Goal: Communication & Community: Answer question/provide support

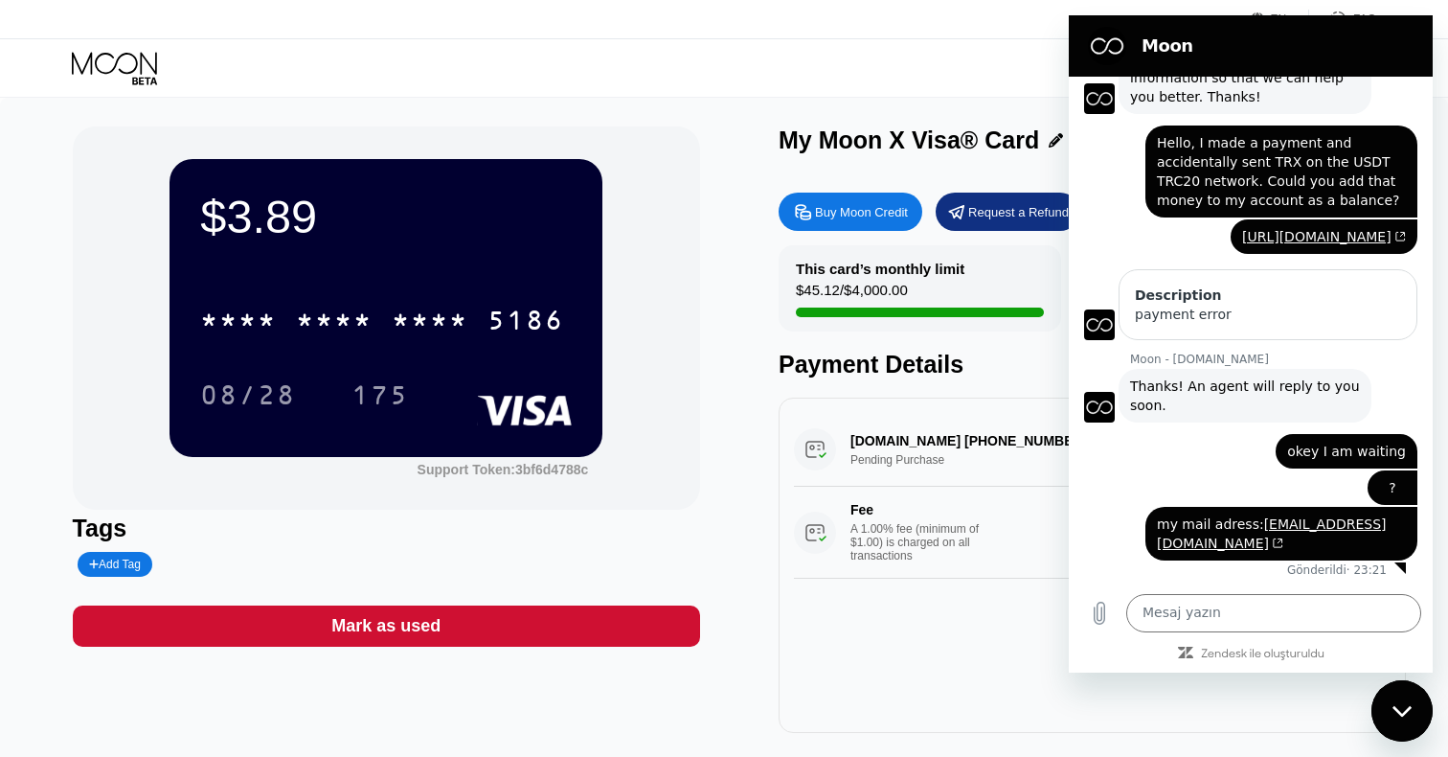
click at [1171, 613] on textarea at bounding box center [1273, 613] width 295 height 38
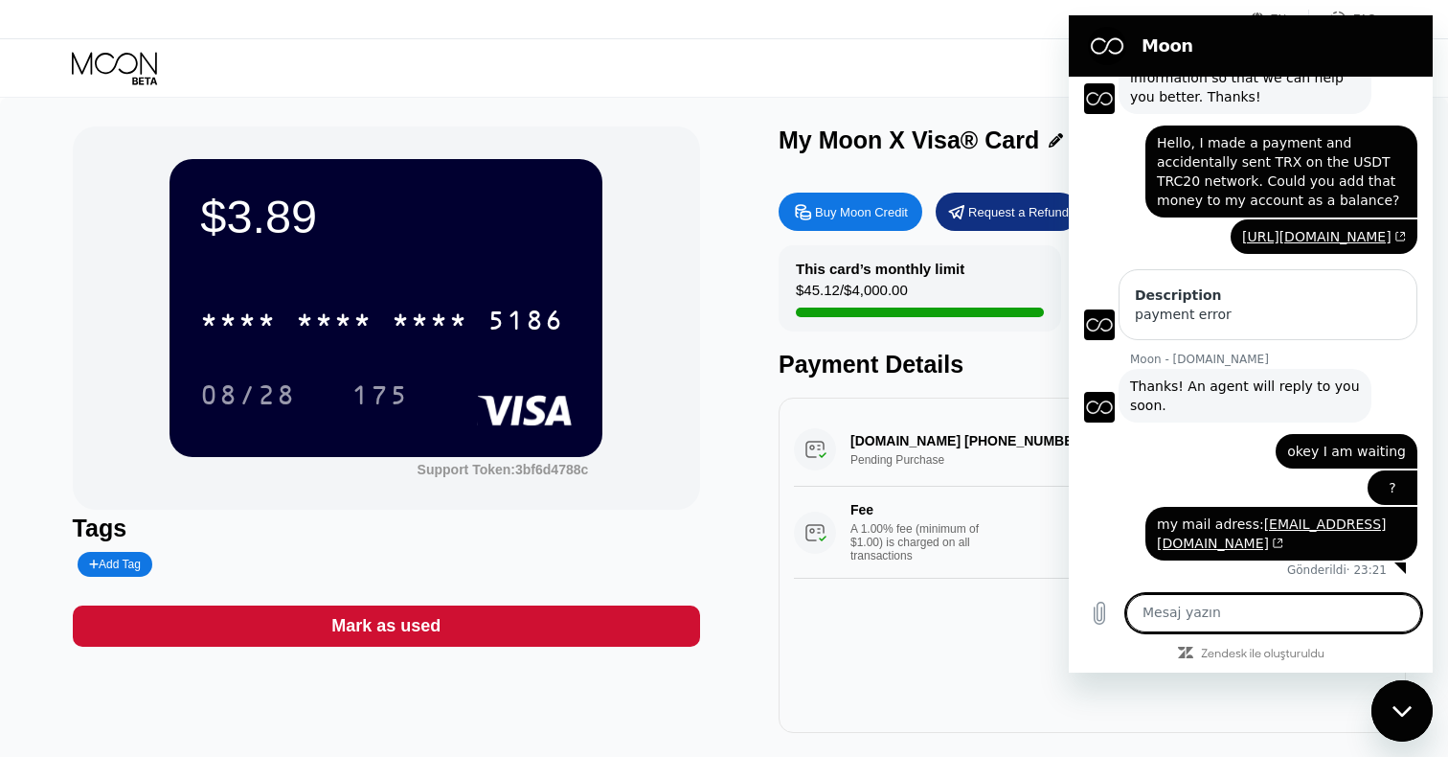
type textarea "?"
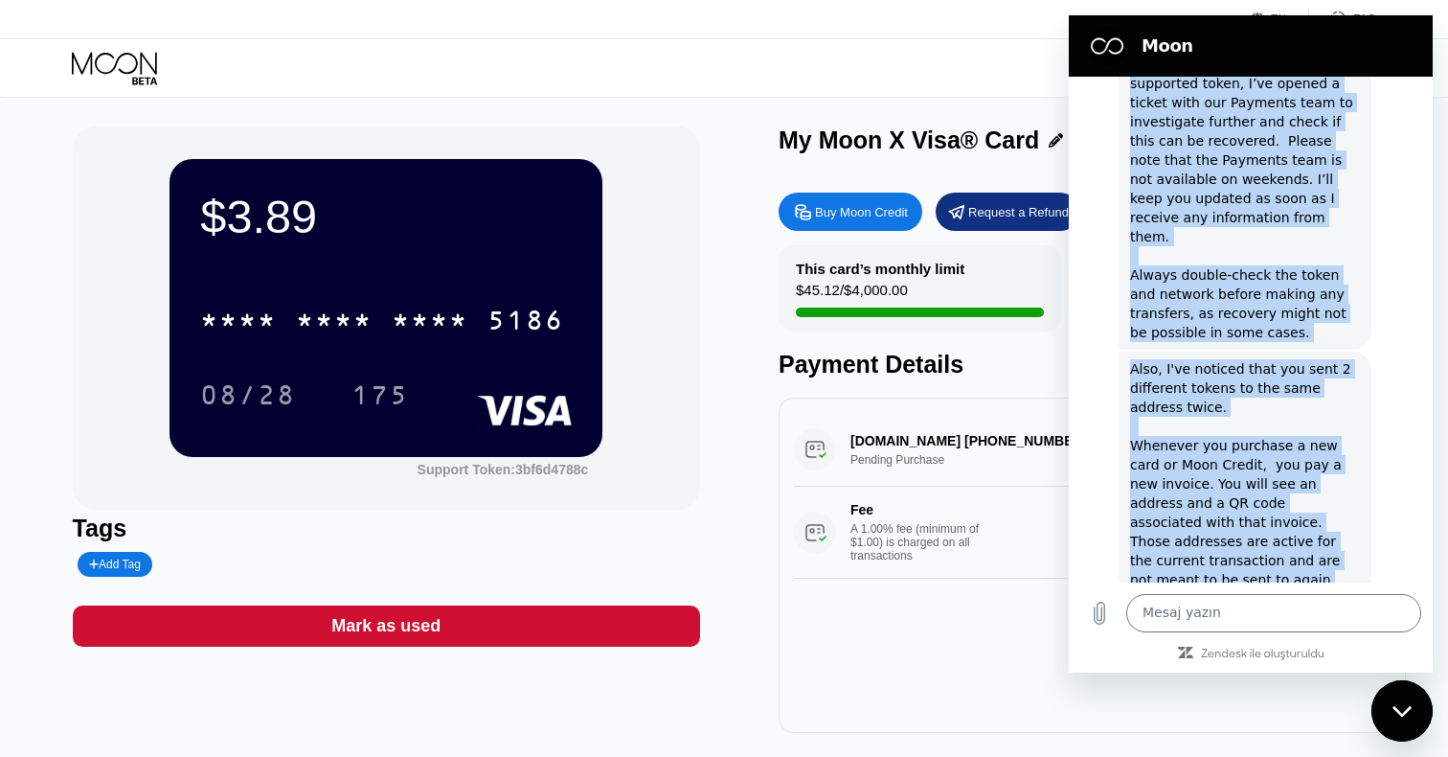
scroll to position [874, 0]
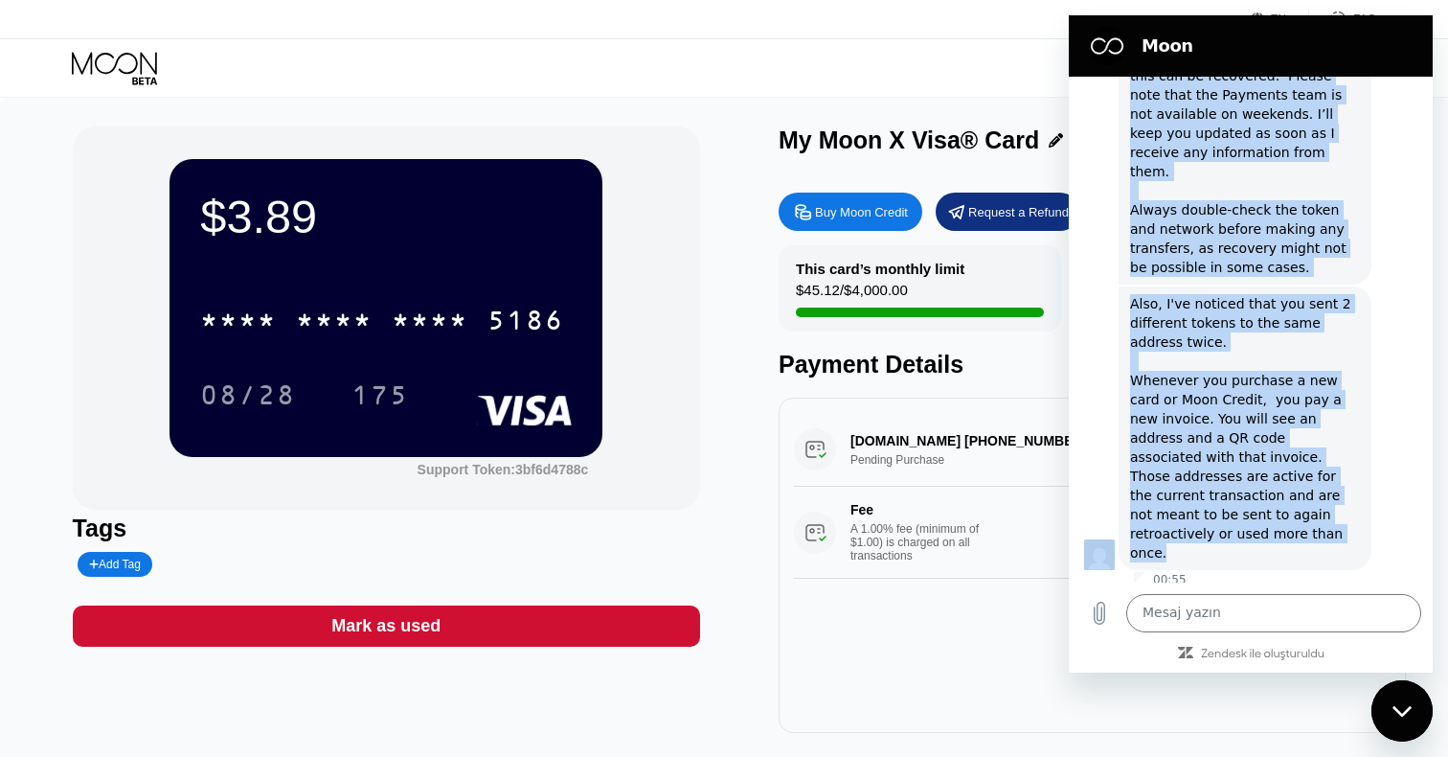
drag, startPoint x: 1129, startPoint y: 252, endPoint x: 1296, endPoint y: 536, distance: 329.6
click at [1296, 536] on div "23:17 Moon - [DOMAIN_NAME] Moon - [DOMAIN_NAME] diyor ki: Hi there! We're here …" at bounding box center [1251, 330] width 364 height 506
click at [1291, 532] on div "Also, I've noticed that you sent 2 different tokens to the same address twice. …" at bounding box center [1245, 428] width 230 height 268
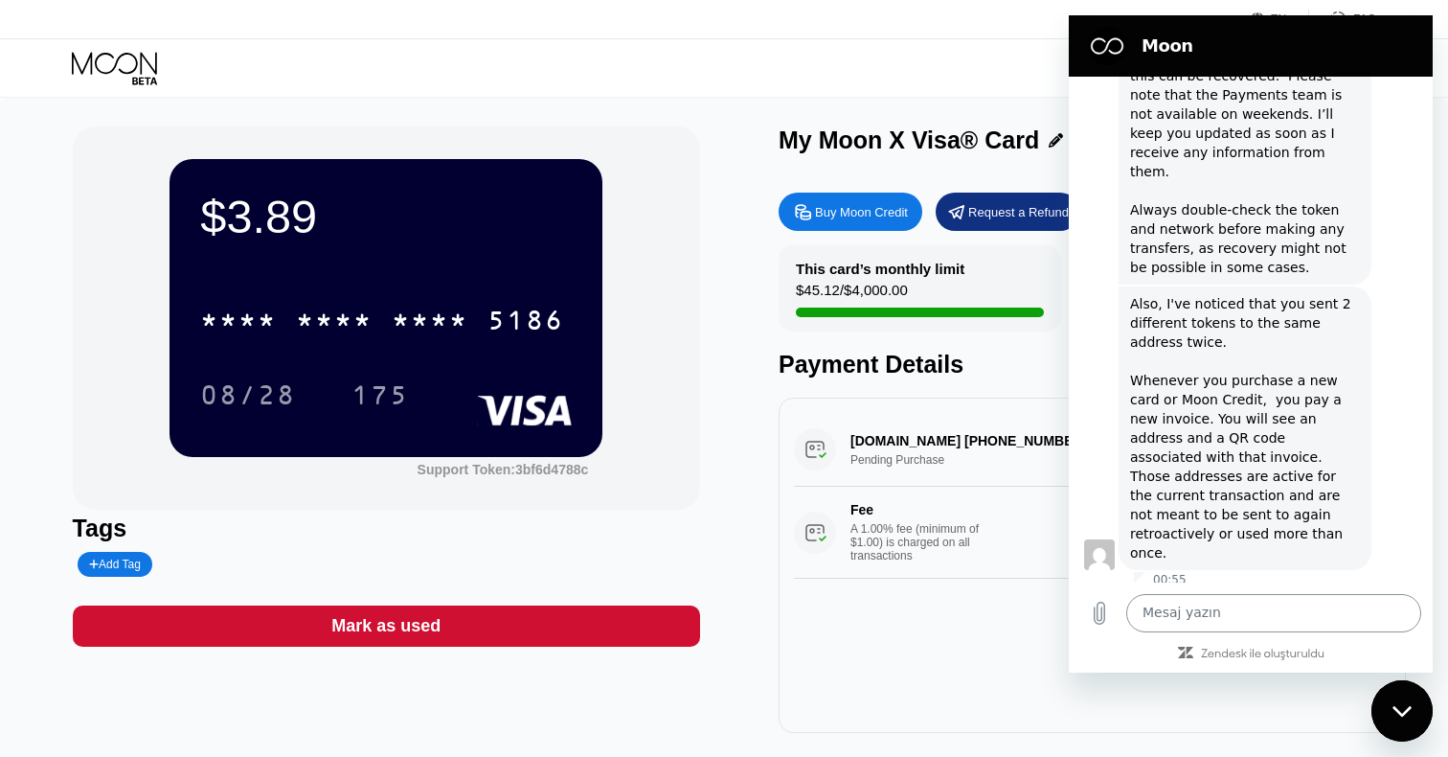
click at [1221, 604] on textarea at bounding box center [1273, 613] width 295 height 38
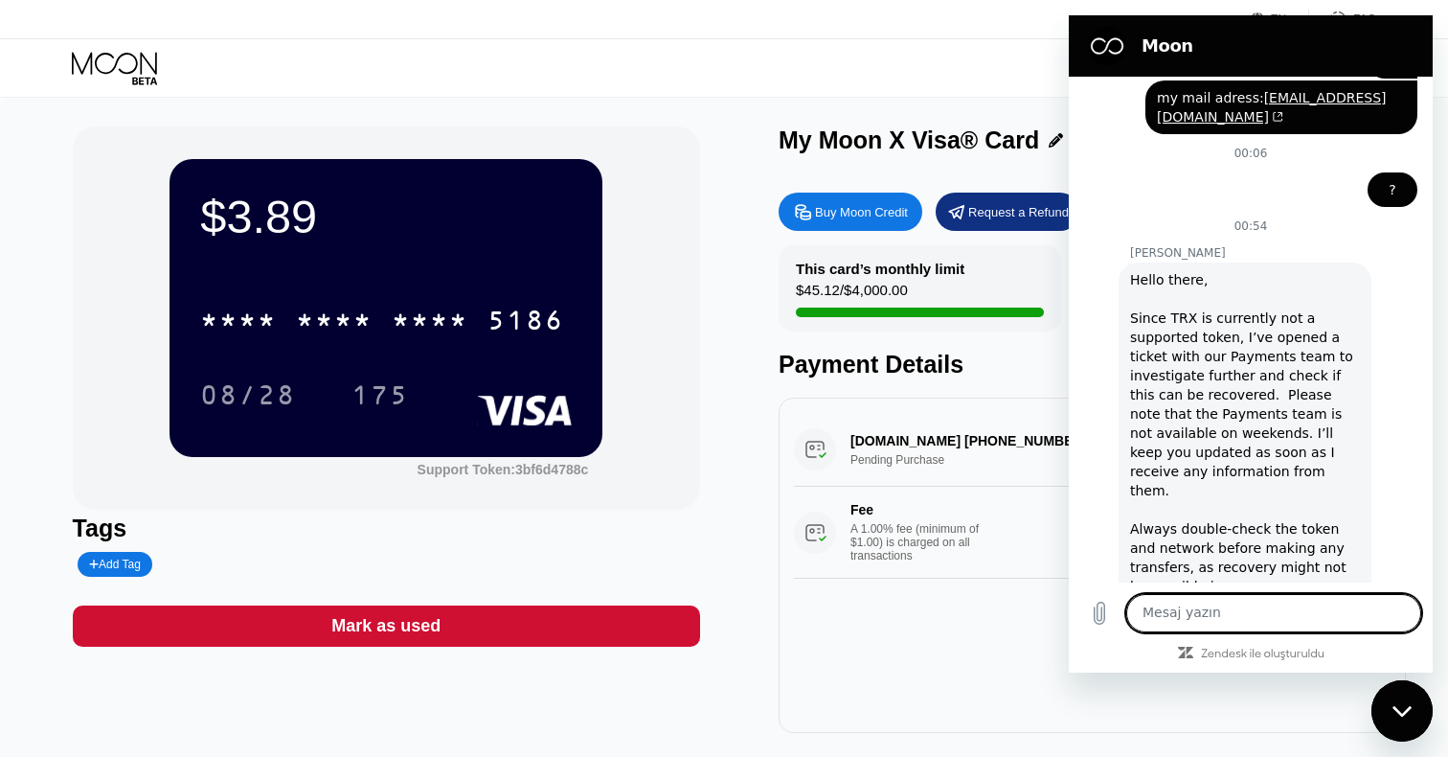
scroll to position [583, 0]
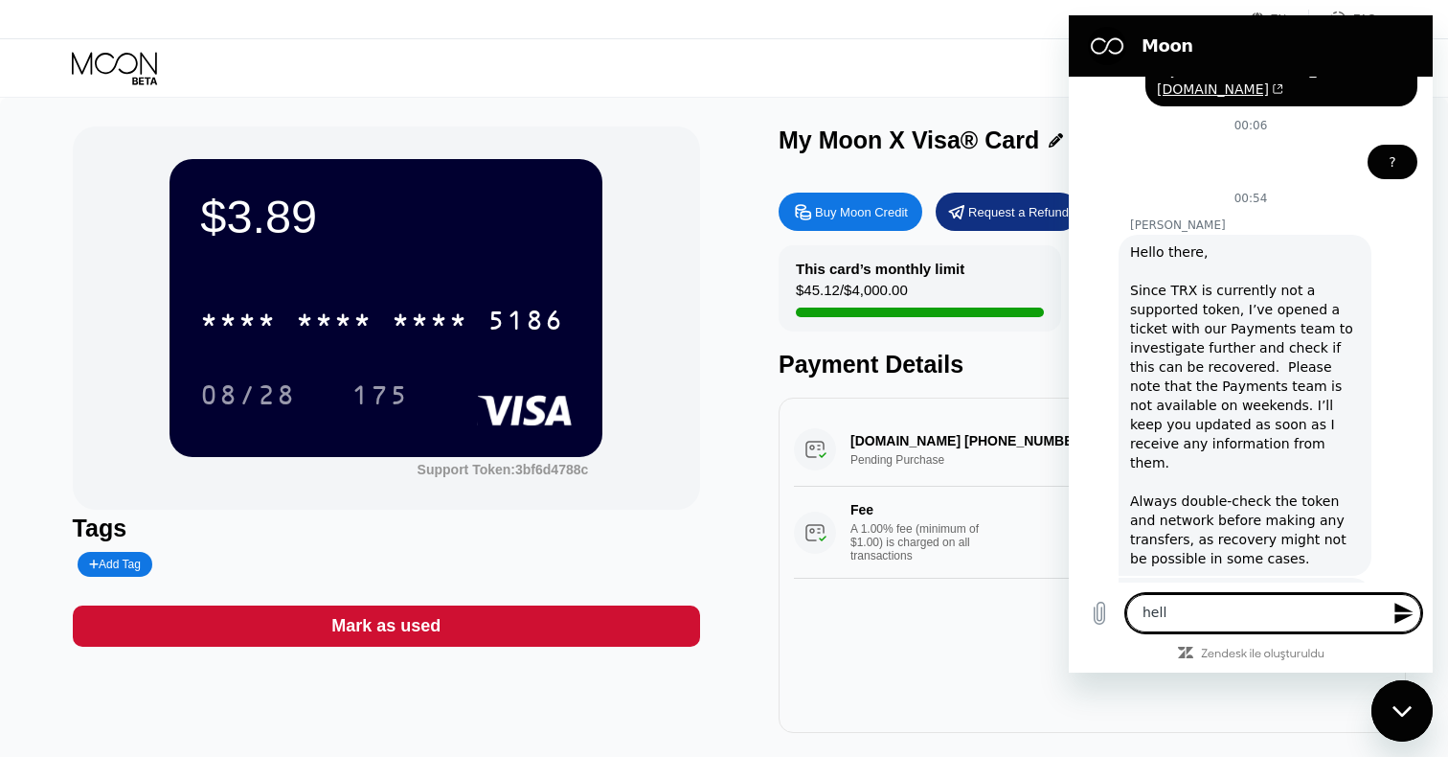
type textarea "hello"
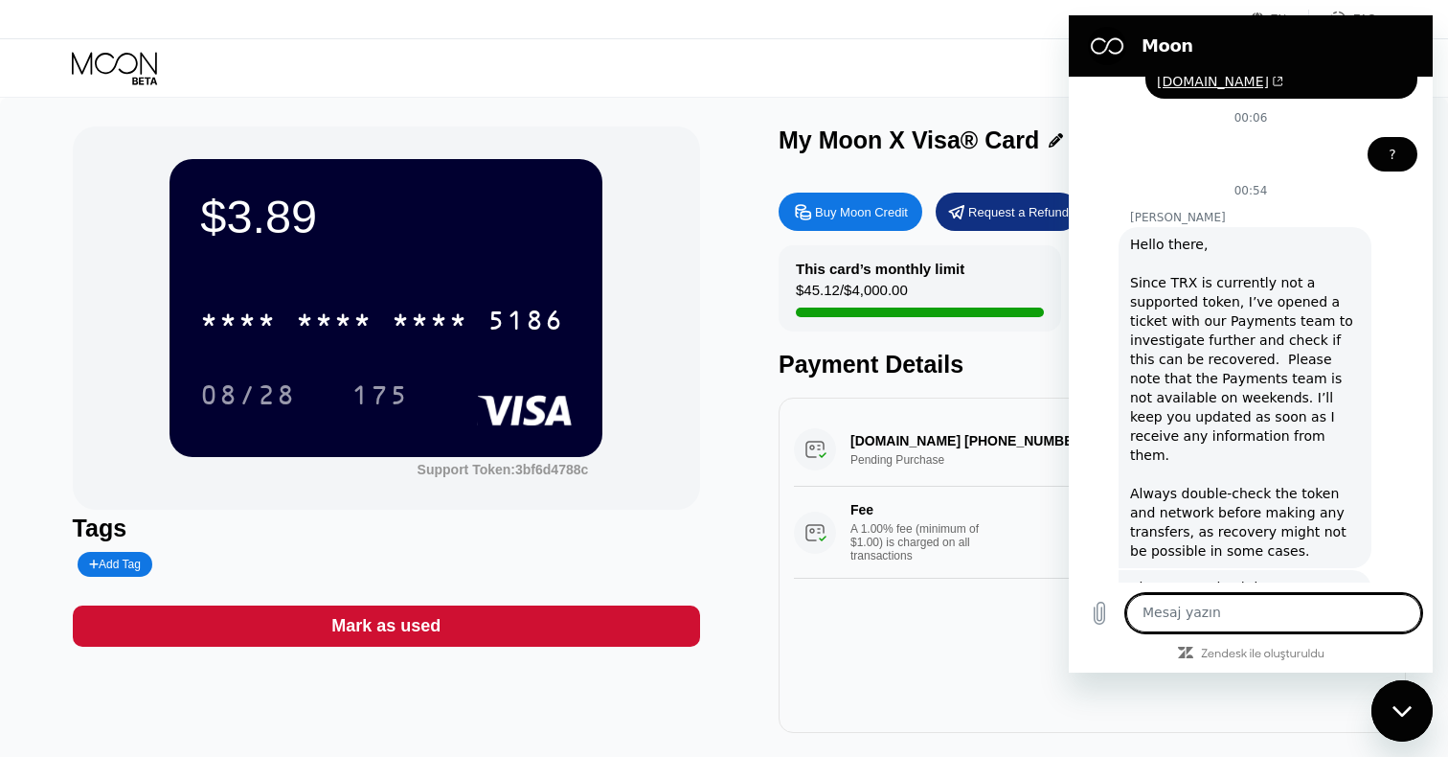
scroll to position [633, 0]
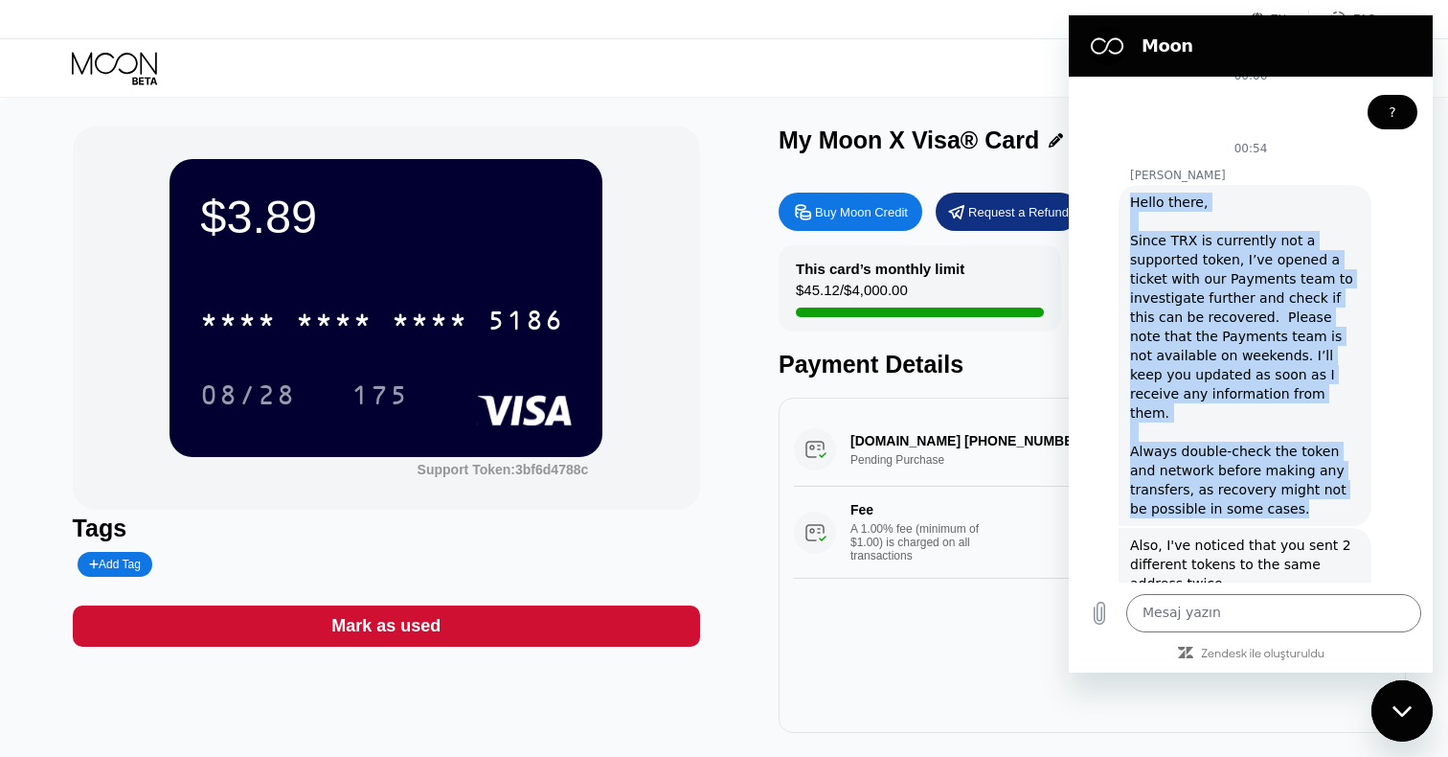
drag, startPoint x: 1131, startPoint y: 212, endPoint x: 1284, endPoint y: 493, distance: 320.5
click at [1284, 493] on div "Hello there, Since TRX is currently not a supported token, I’ve opened a ticket…" at bounding box center [1245, 355] width 230 height 326
copy div "Hello there, Since TRX is currently not a supported token, I’ve opened a ticket…"
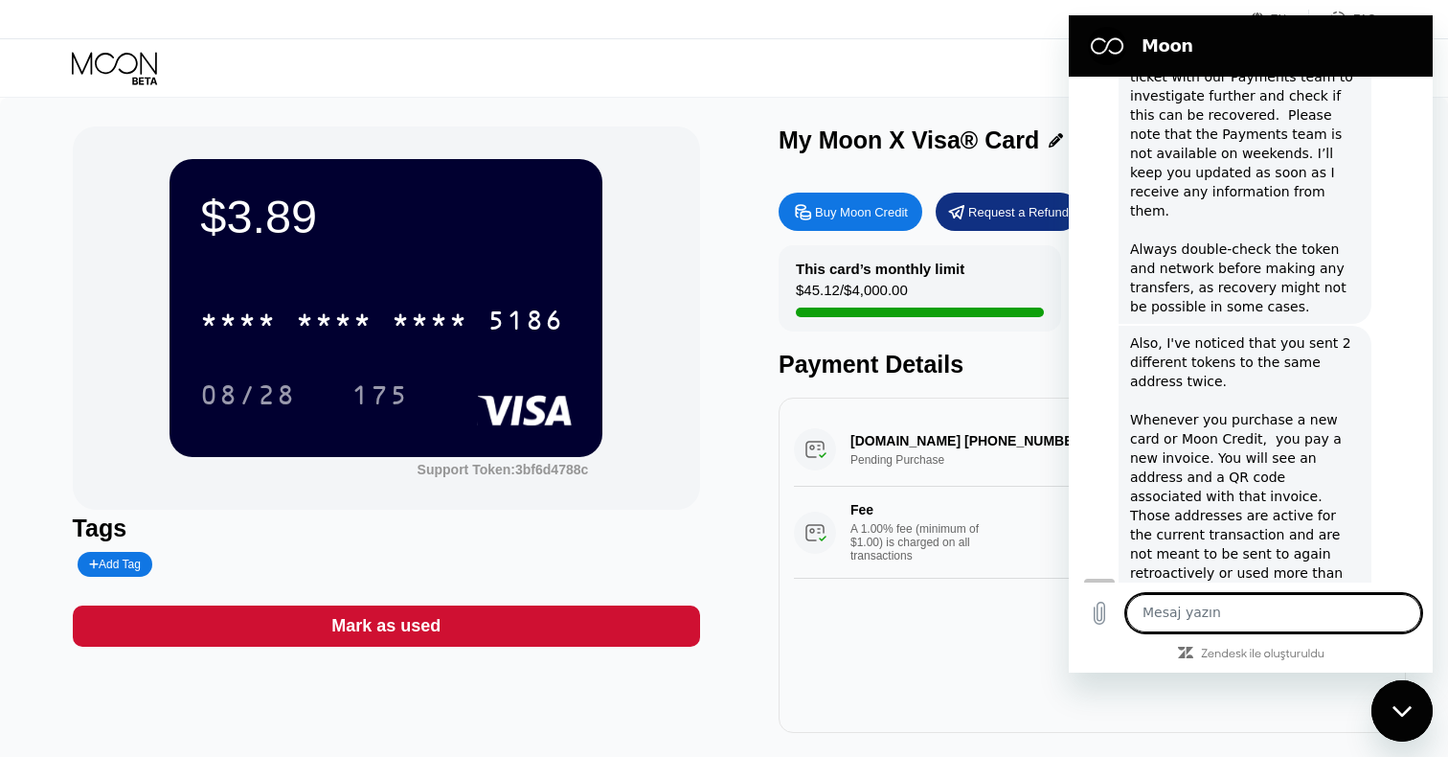
scroll to position [984, 0]
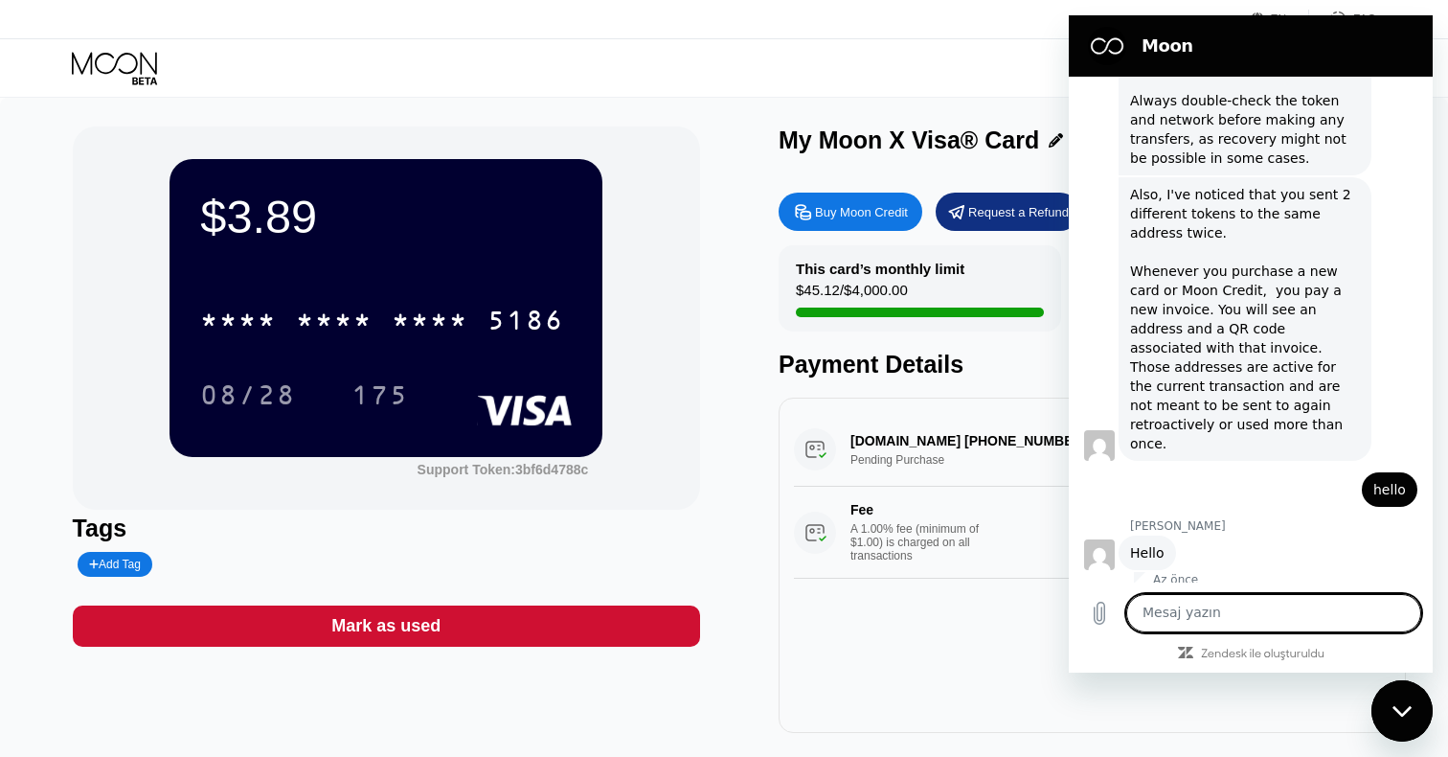
click at [1164, 367] on div "Also, I've noticed that you sent 2 different tokens to the same address twice. …" at bounding box center [1245, 319] width 230 height 268
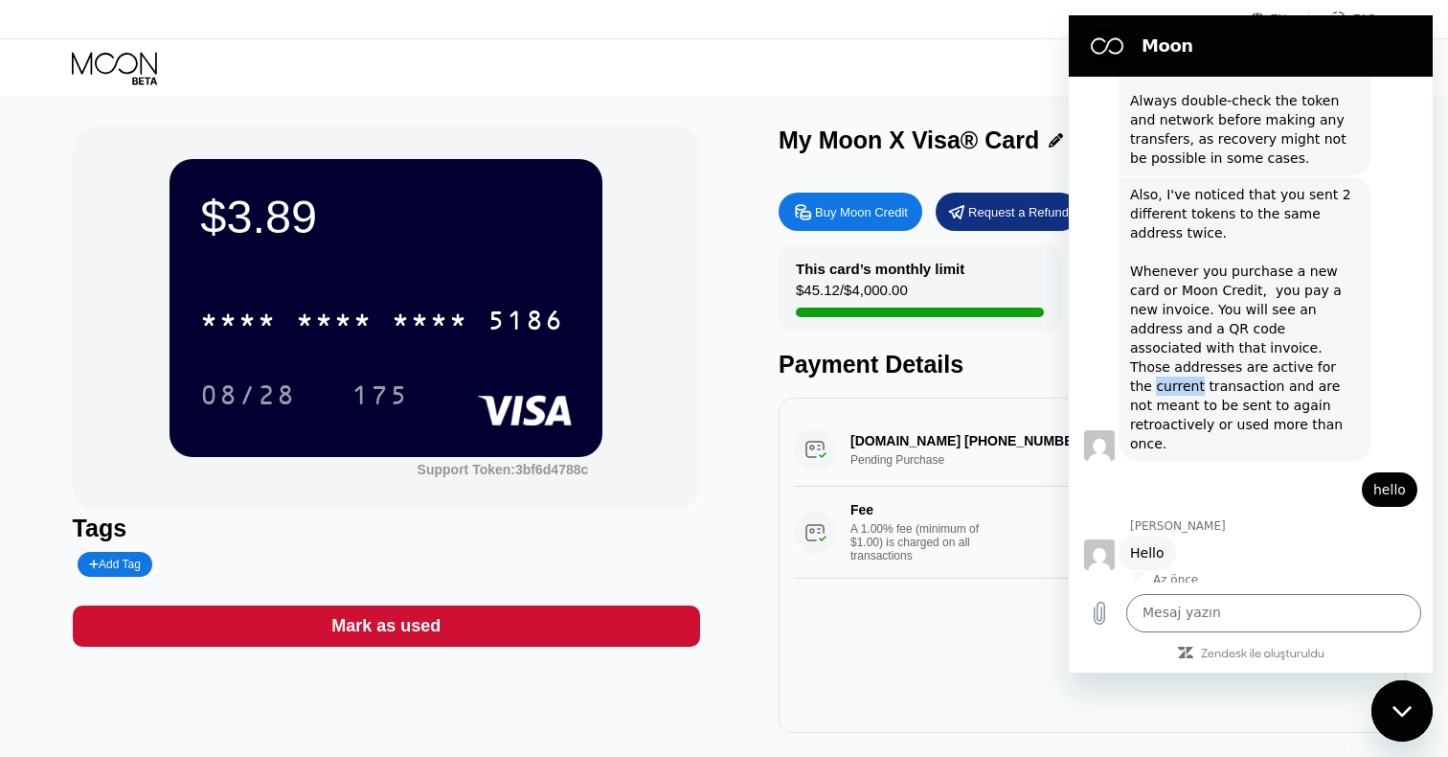
click at [1164, 367] on div "Also, I've noticed that you sent 2 different tokens to the same address twice. …" at bounding box center [1245, 319] width 230 height 268
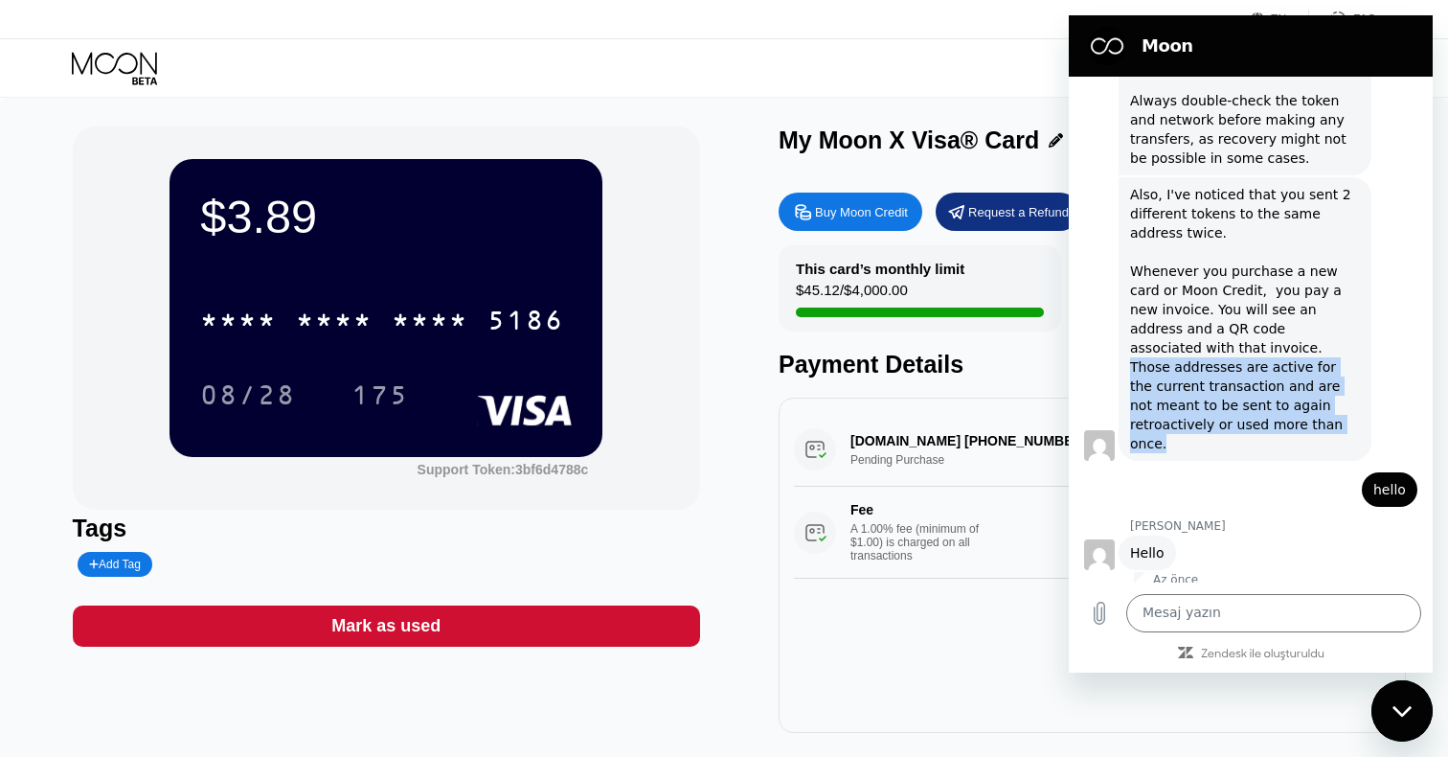
click at [1164, 367] on div "Also, I've noticed that you sent 2 different tokens to the same address twice. …" at bounding box center [1245, 319] width 230 height 268
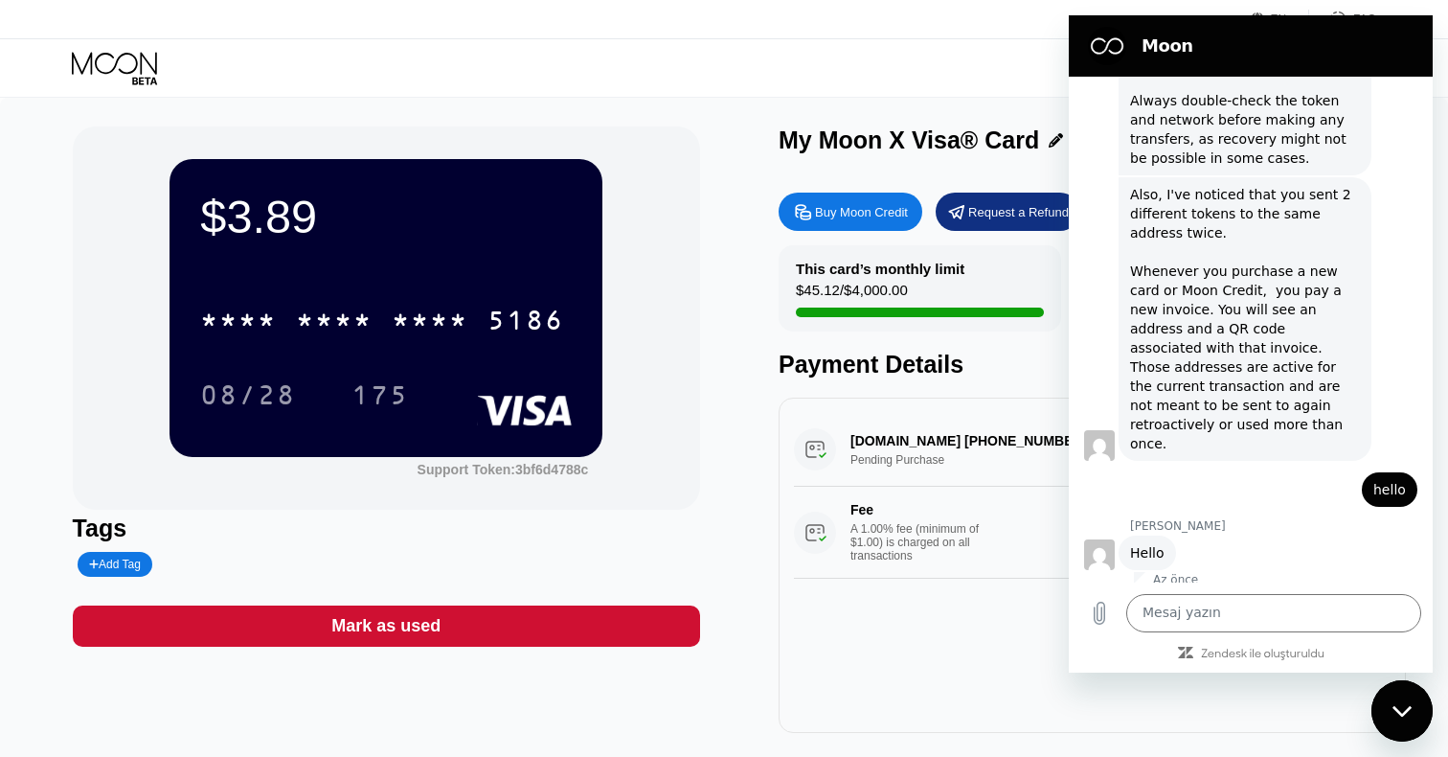
click at [1164, 325] on div "Also, I've noticed that you sent 2 different tokens to the same address twice. …" at bounding box center [1245, 319] width 230 height 268
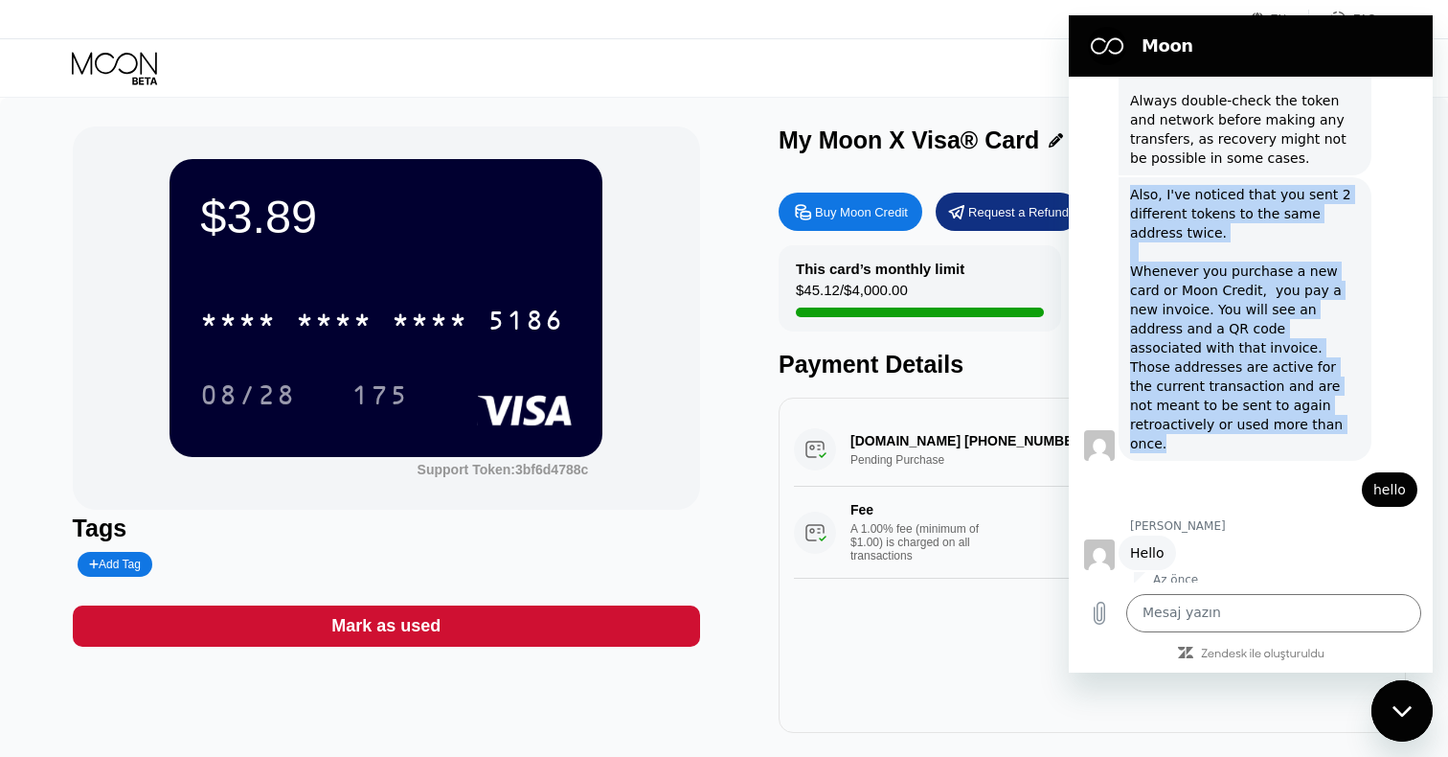
drag, startPoint x: 1131, startPoint y: 183, endPoint x: 1191, endPoint y: 429, distance: 253.4
click at [1191, 429] on div "Also, I've noticed that you sent 2 different tokens to the same address twice. …" at bounding box center [1245, 319] width 230 height 268
copy div "Also, I've noticed that you sent 2 different tokens to the same address twice. …"
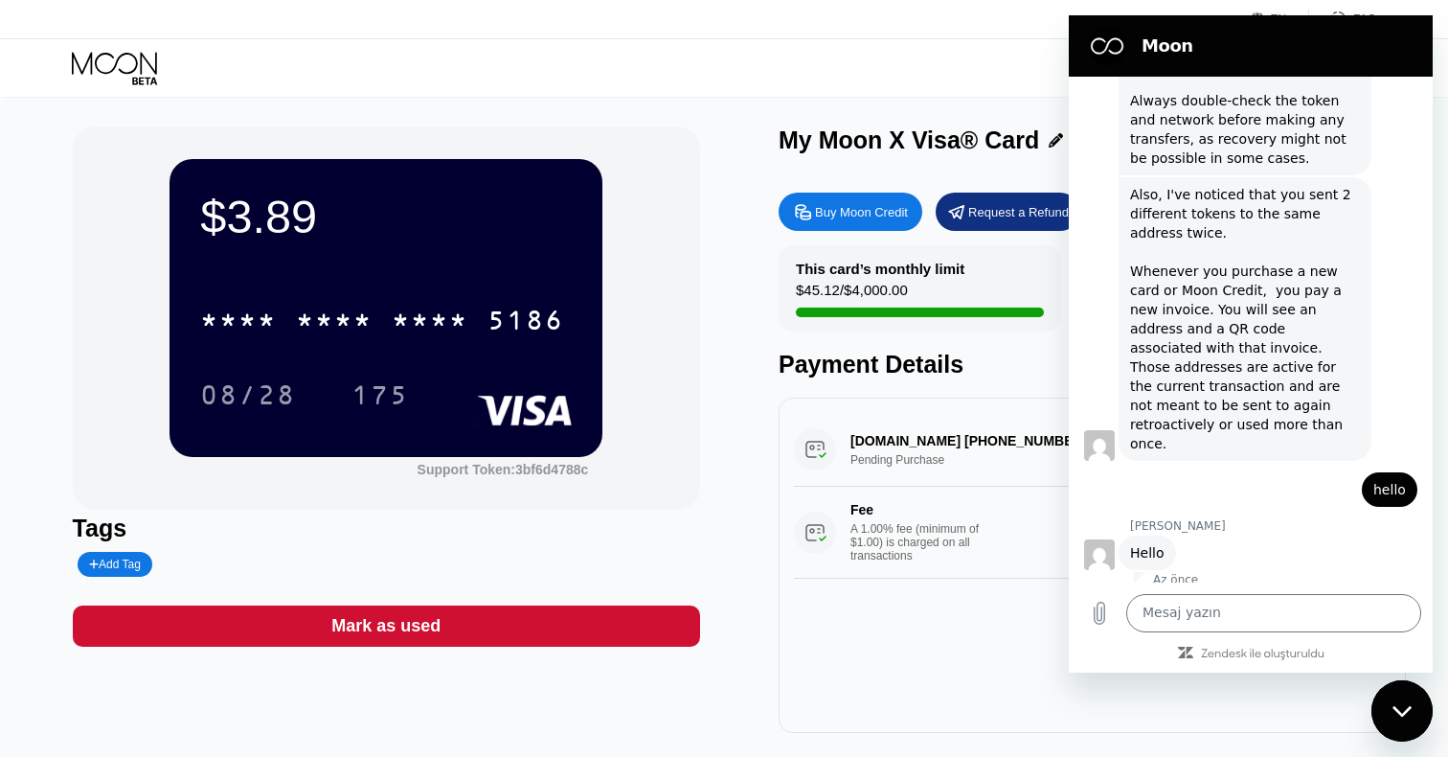
click at [1191, 634] on div "Mesaj yazın x" at bounding box center [1251, 612] width 364 height 61
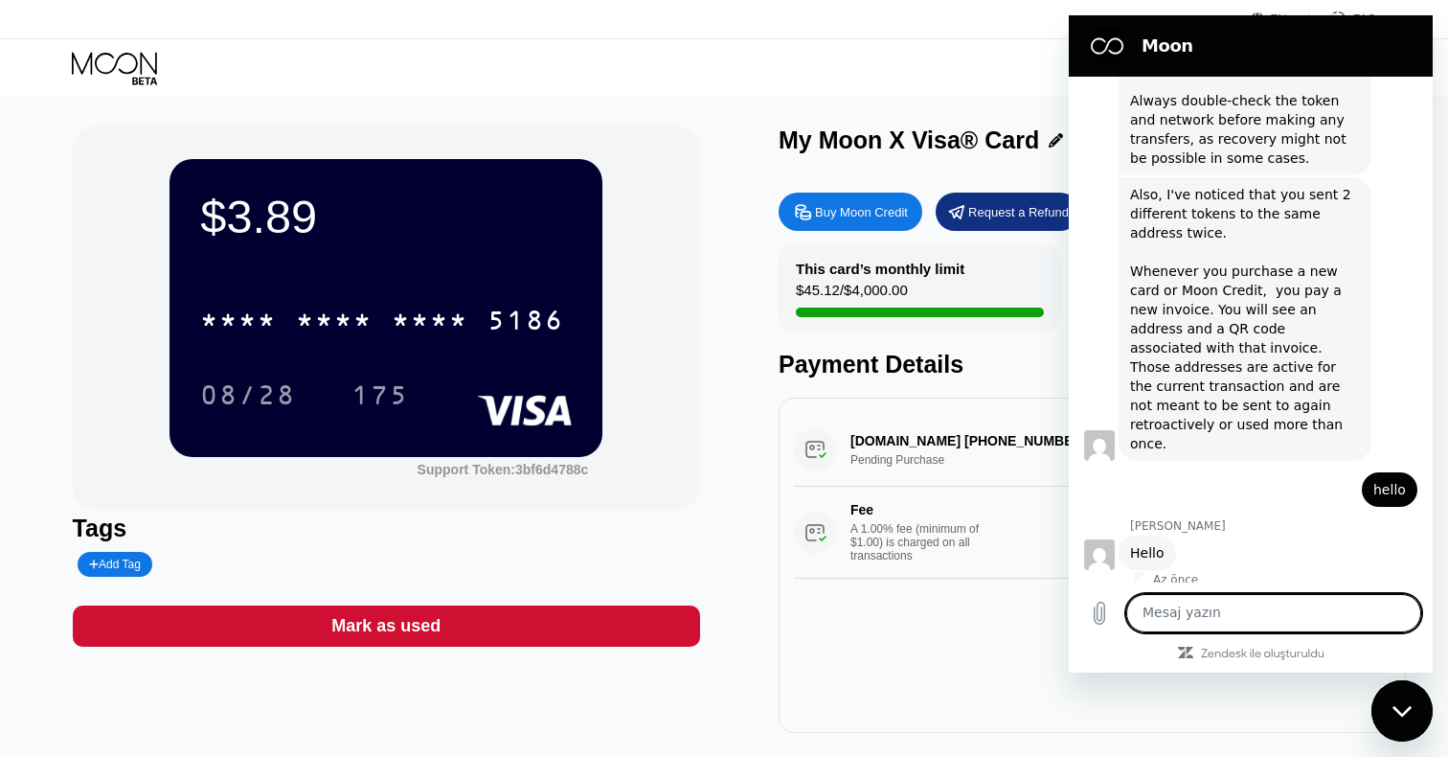
click at [1191, 621] on textarea at bounding box center [1273, 613] width 295 height 38
paste textarea "Sir, I sent the wrong one first, then I sent the correct one."
type textarea "Sir, I sent the wrong one first, then I sent the correct one."
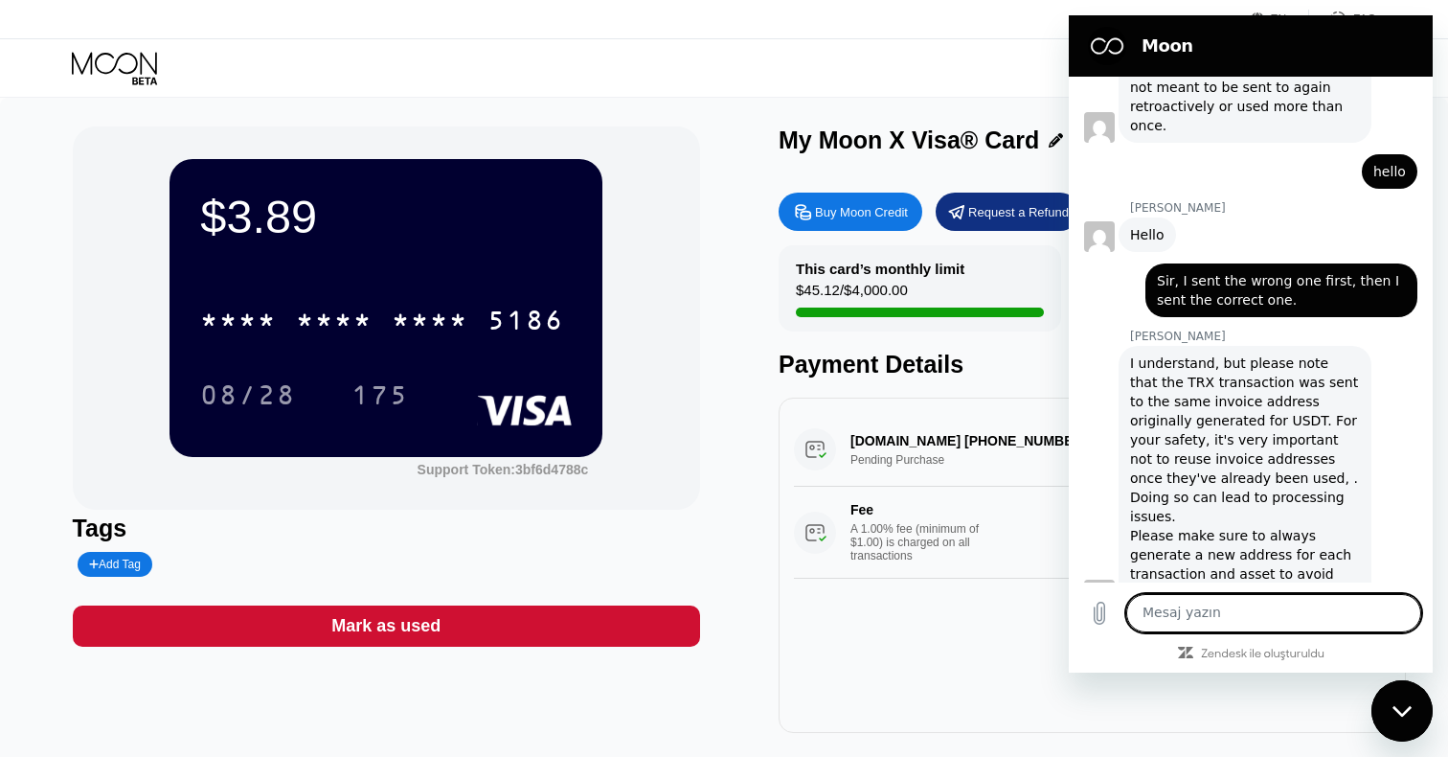
scroll to position [1303, 0]
click at [1200, 383] on div "I understand, but please note that the TRX transaction was sent to the same inv…" at bounding box center [1245, 475] width 230 height 249
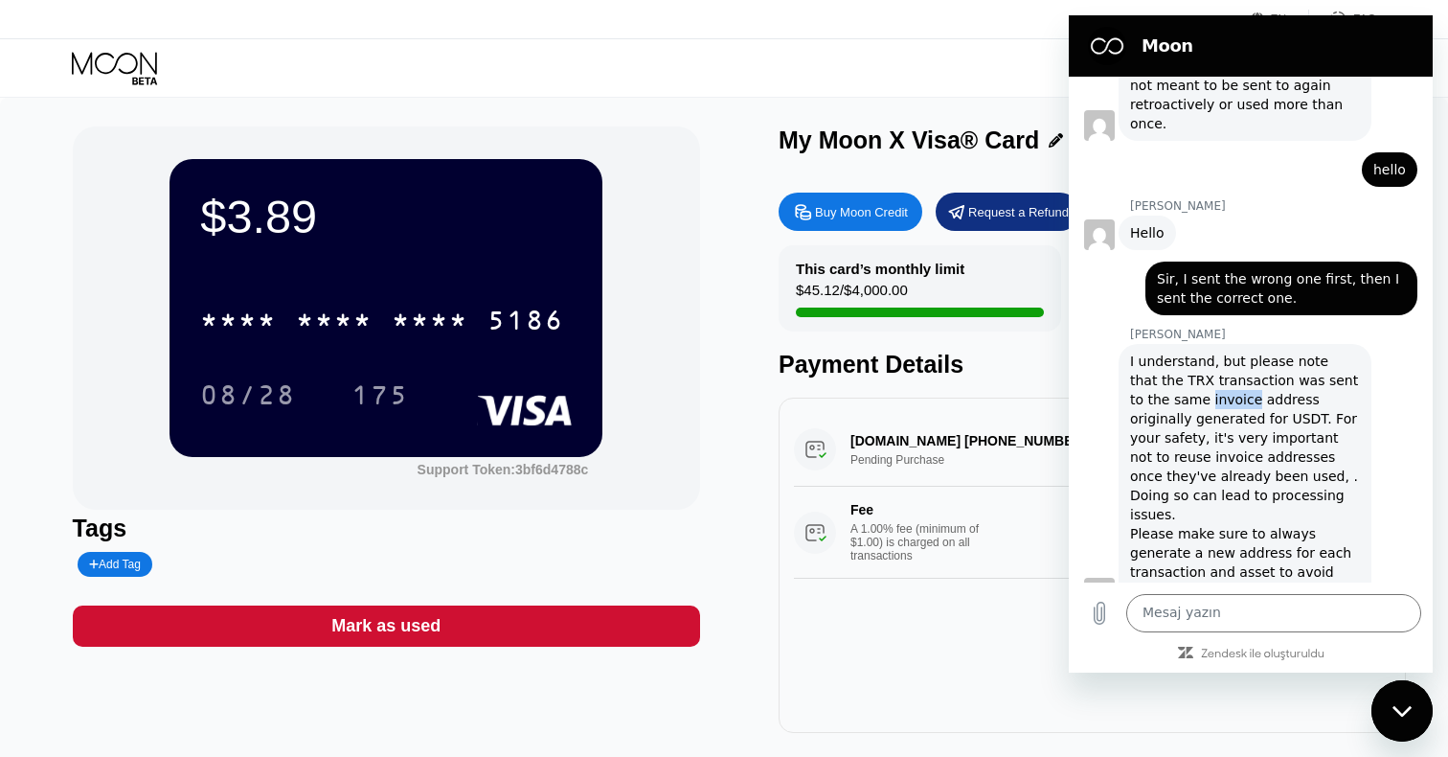
click at [1200, 383] on div "I understand, but please note that the TRX transaction was sent to the same inv…" at bounding box center [1245, 475] width 230 height 249
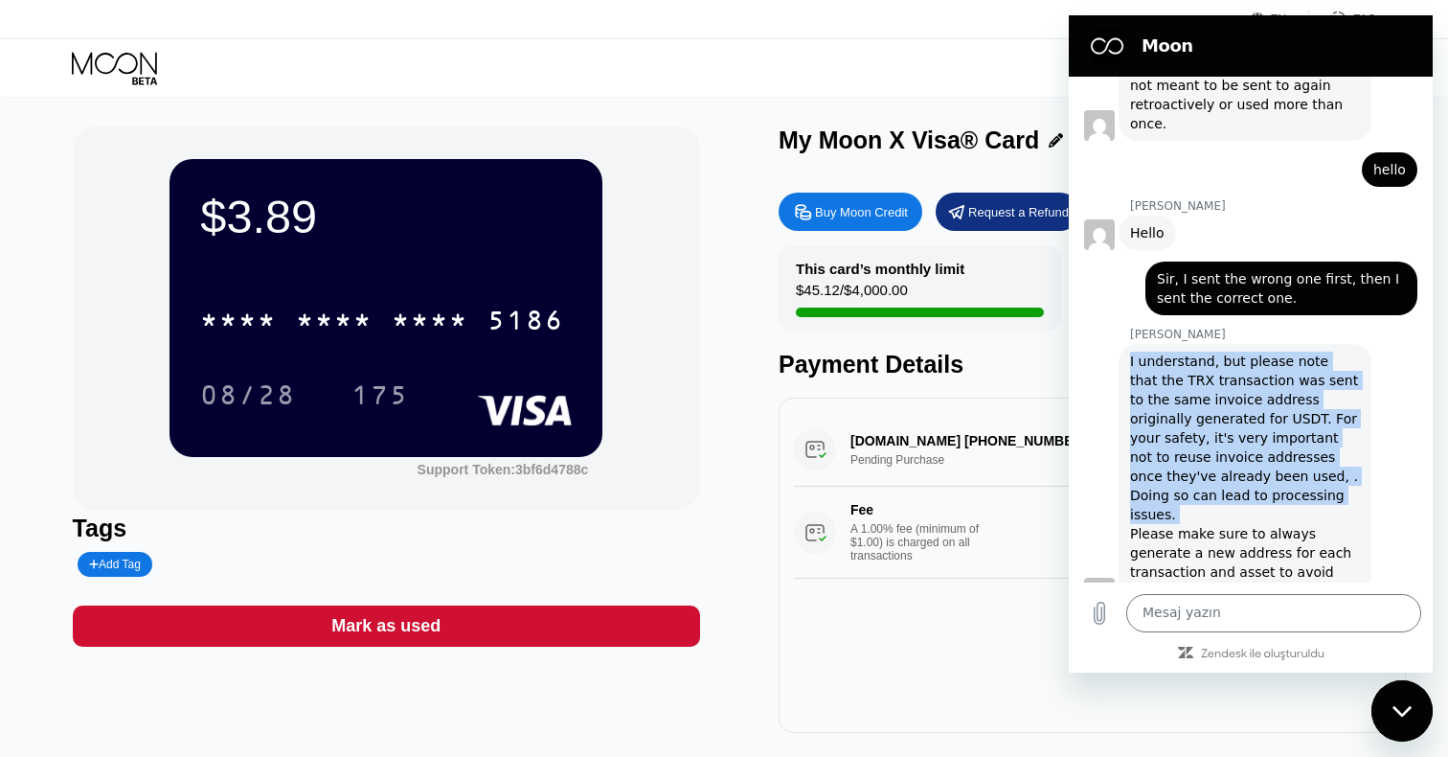
click at [1200, 383] on div "I understand, but please note that the TRX transaction was sent to the same inv…" at bounding box center [1245, 475] width 230 height 249
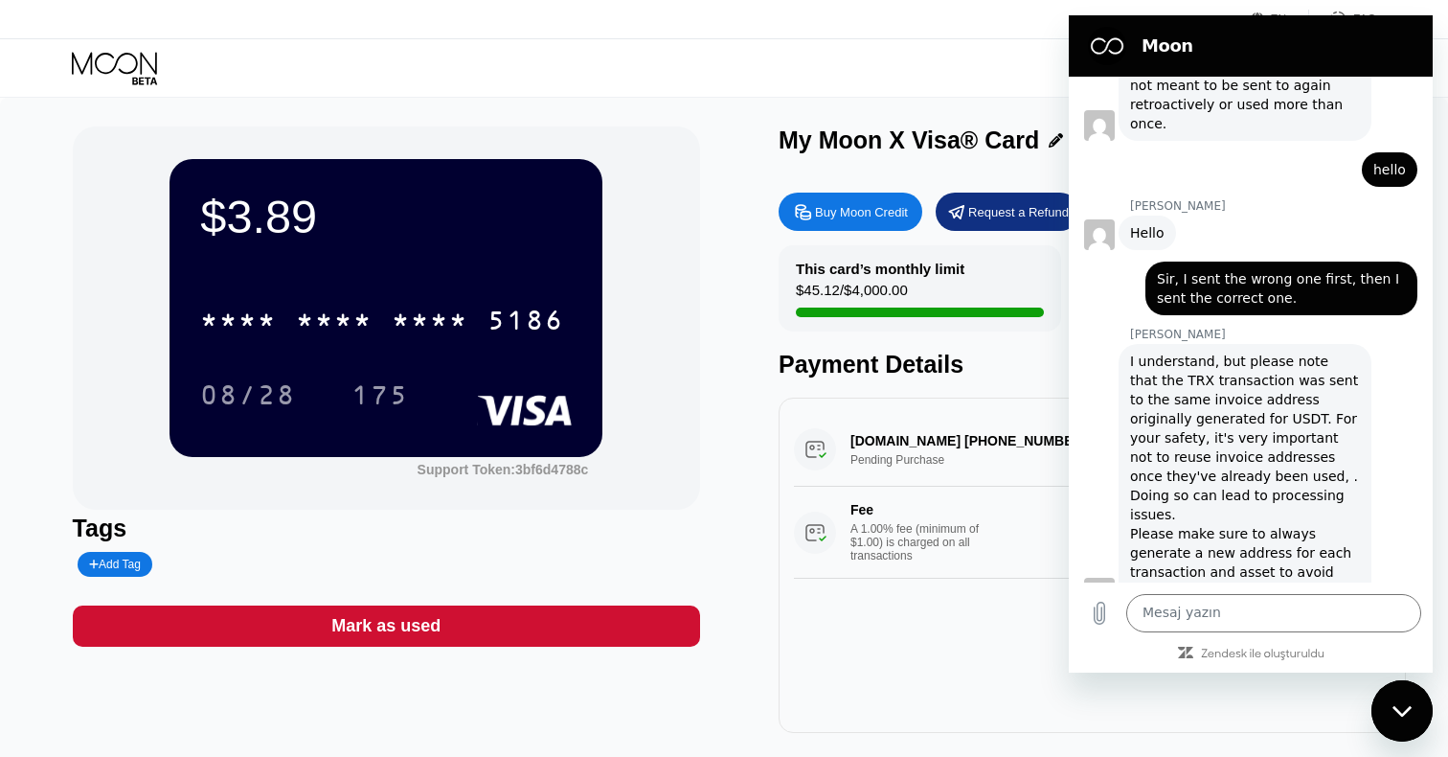
click at [1139, 379] on div "I understand, but please note that the TRX transaction was sent to the same inv…" at bounding box center [1245, 475] width 230 height 249
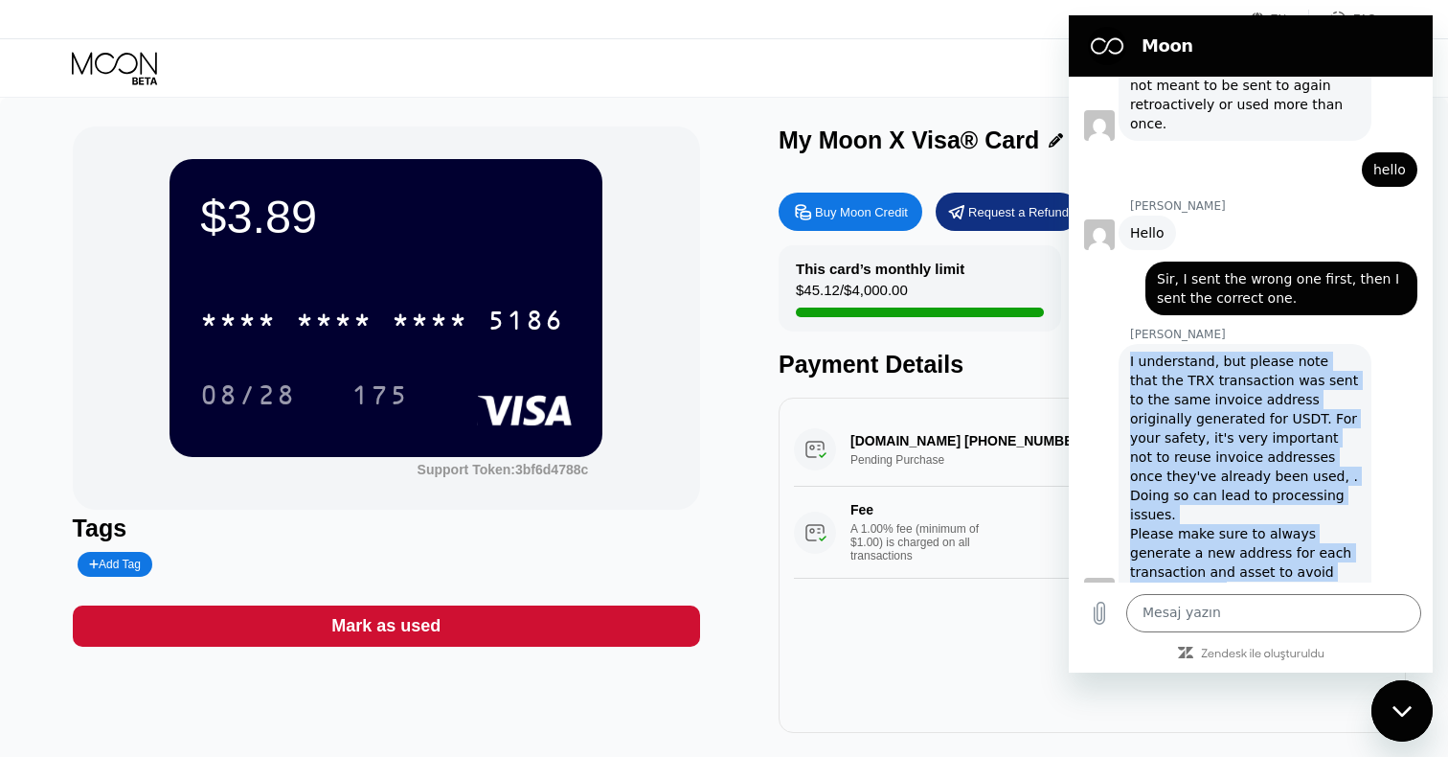
drag, startPoint x: 1128, startPoint y: 352, endPoint x: 1348, endPoint y: 549, distance: 295.0
click at [1348, 549] on div "[PERSON_NAME] ki: I understand, but please note that the TRX transaction was se…" at bounding box center [1245, 476] width 253 height 264
copy div "I understand, but please note that the TRX transaction was sent to the same inv…"
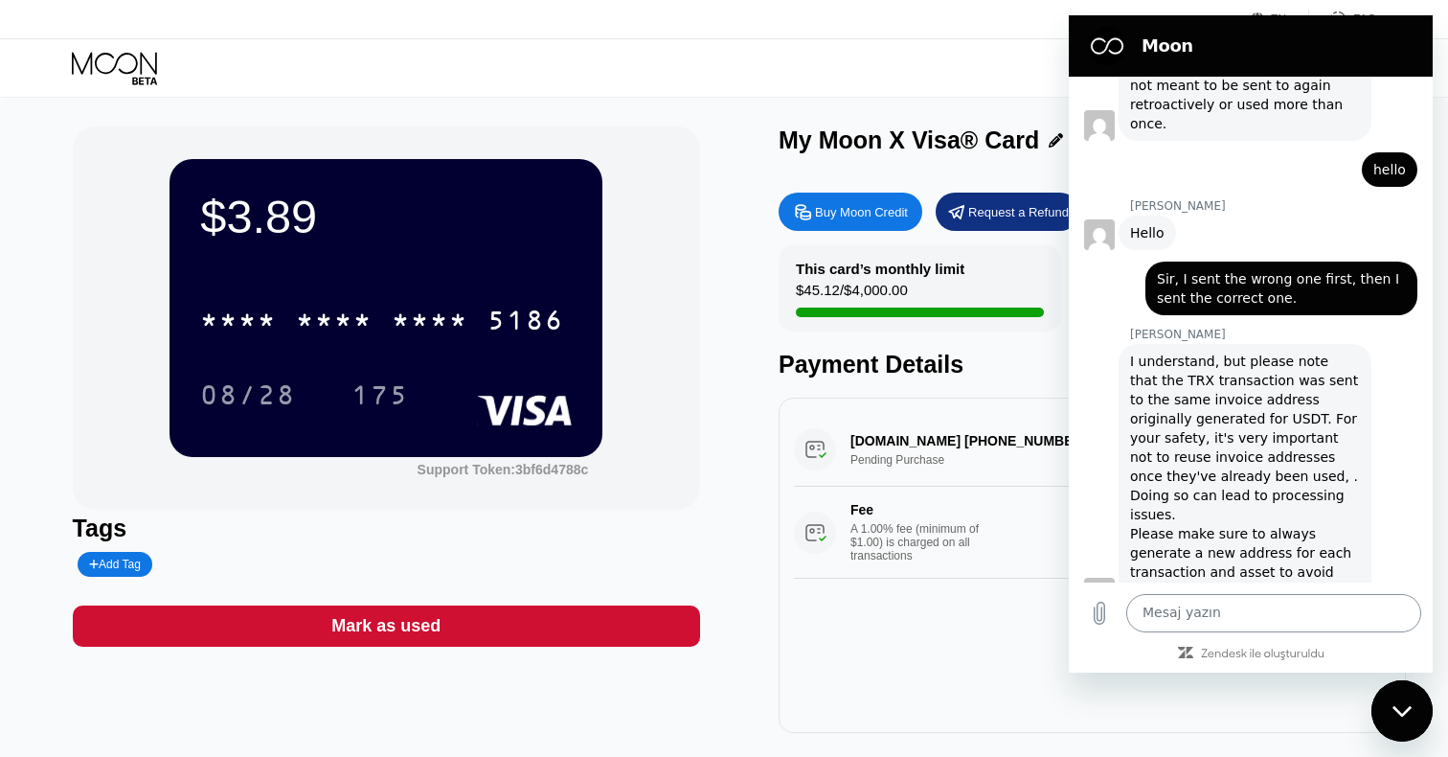
click at [1192, 599] on textarea at bounding box center [1273, 613] width 295 height 38
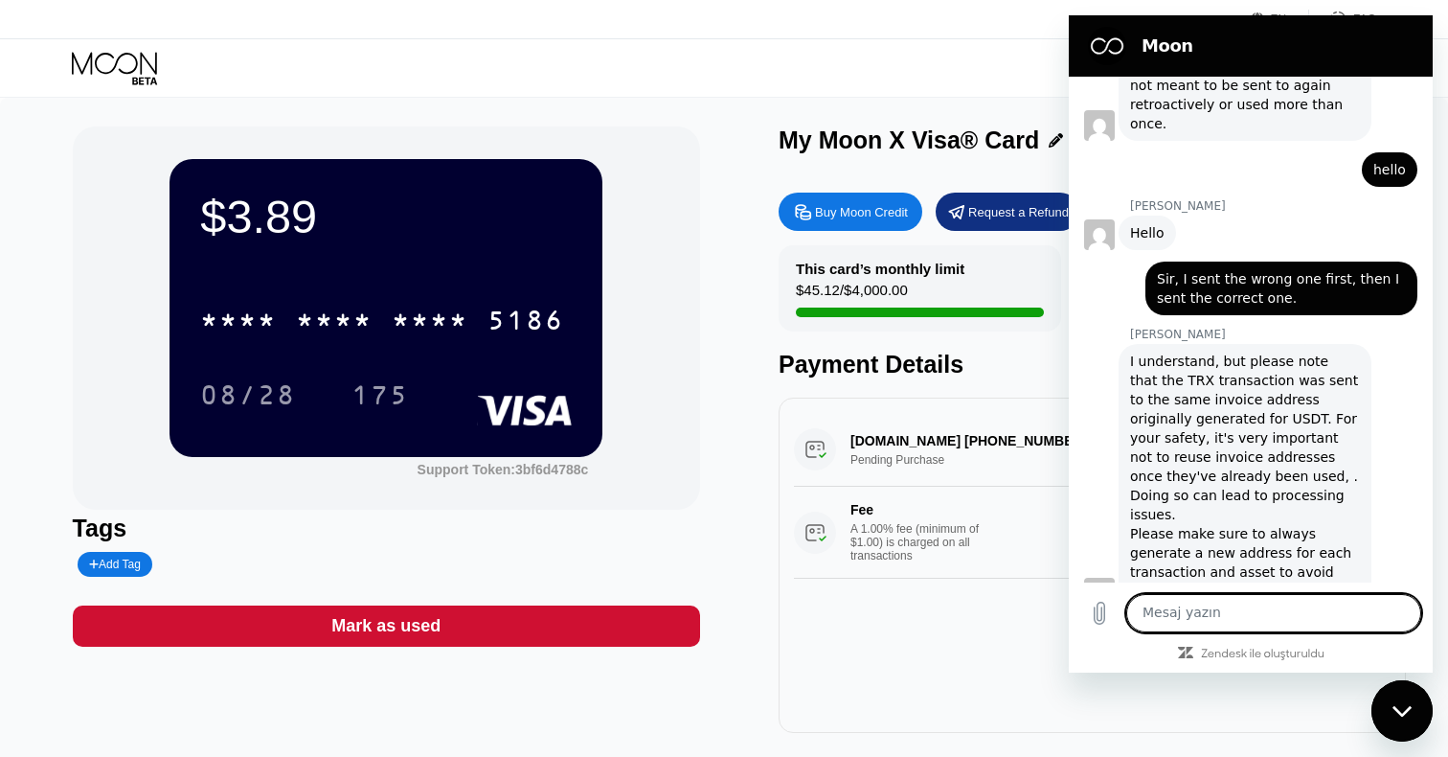
paste textarea "Ok thank you, please add that balance as well."
type textarea "Ok thank you, please add that balance as well."
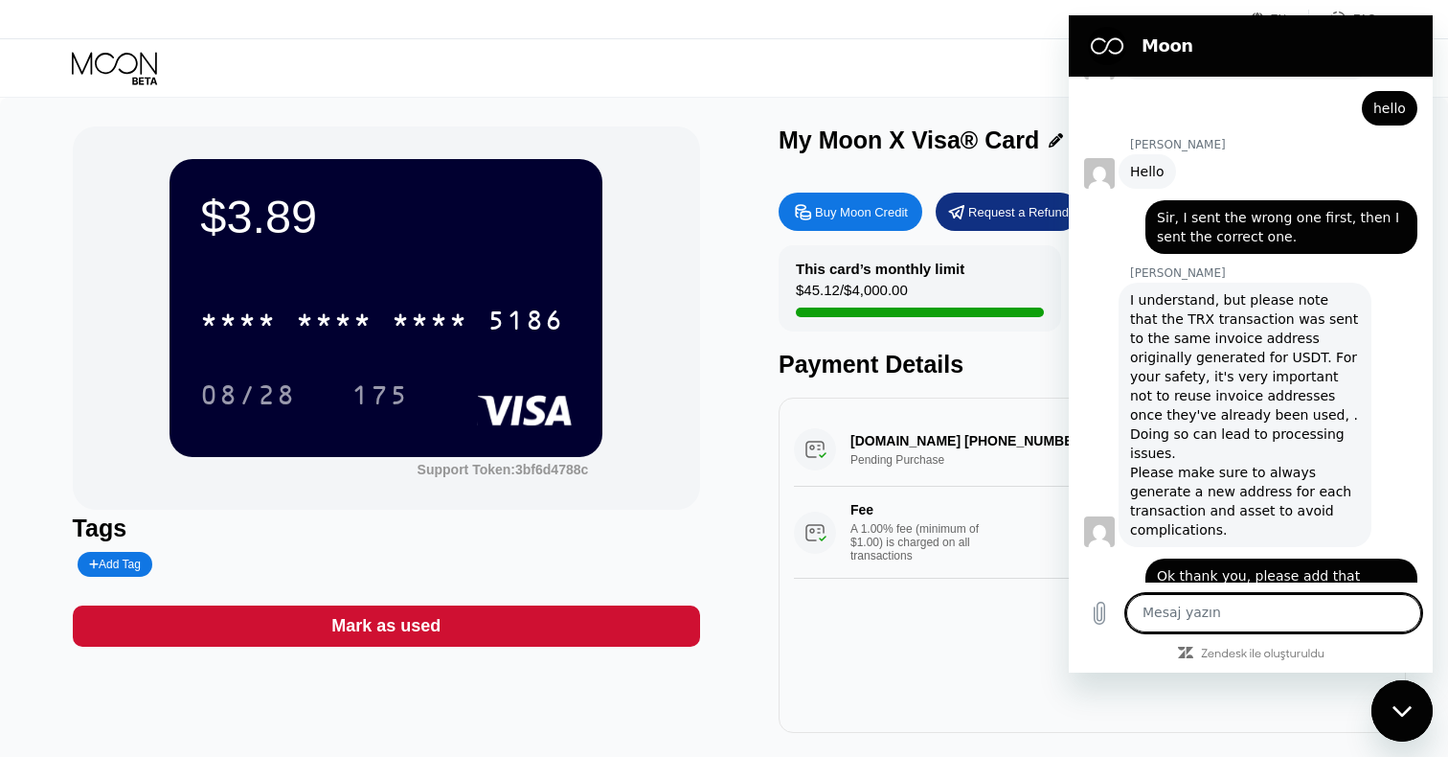
scroll to position [1368, 0]
